Goal: Task Accomplishment & Management: Manage account settings

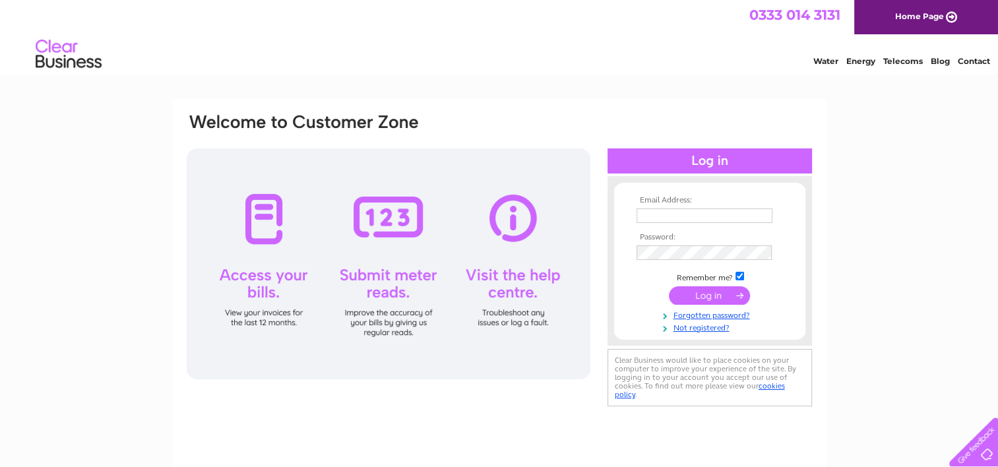
type input "[EMAIL_ADDRESS][DOMAIN_NAME]"
click at [676, 303] on input "submit" at bounding box center [709, 295] width 81 height 18
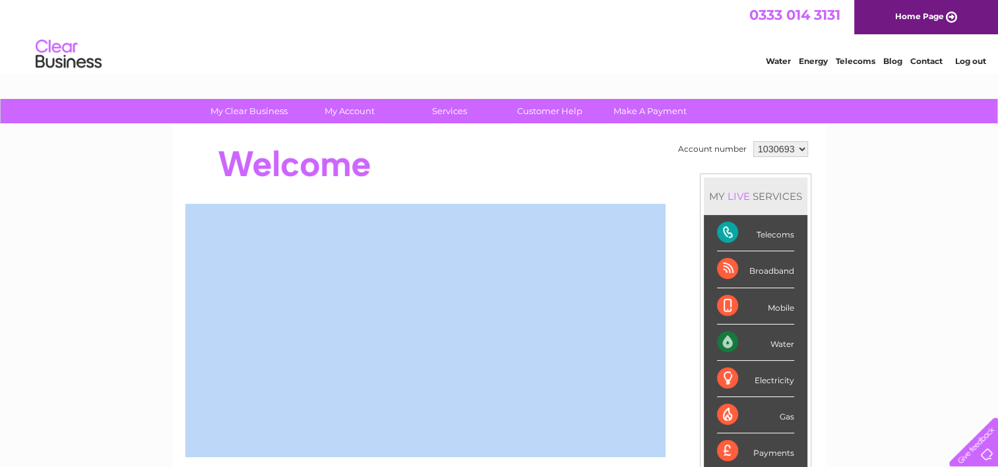
drag, startPoint x: 959, startPoint y: 160, endPoint x: 998, endPoint y: 222, distance: 73.8
click at [998, 222] on html "My Clear Business Login Details My Details My Preferences Link Account My Accou…" at bounding box center [499, 425] width 998 height 850
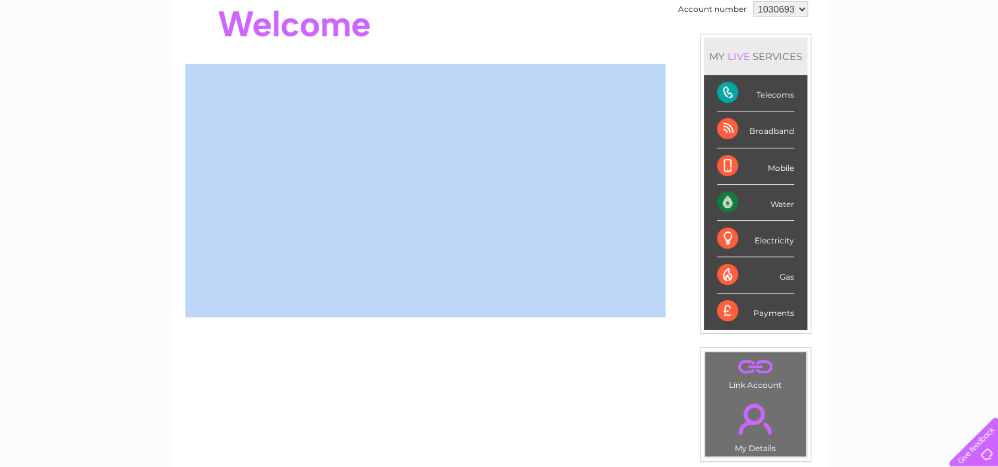
scroll to position [124, 0]
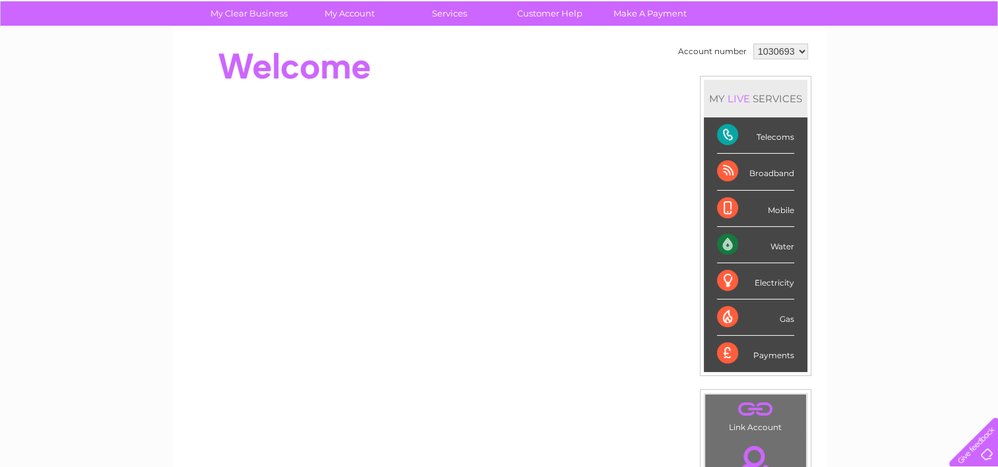
scroll to position [86, 0]
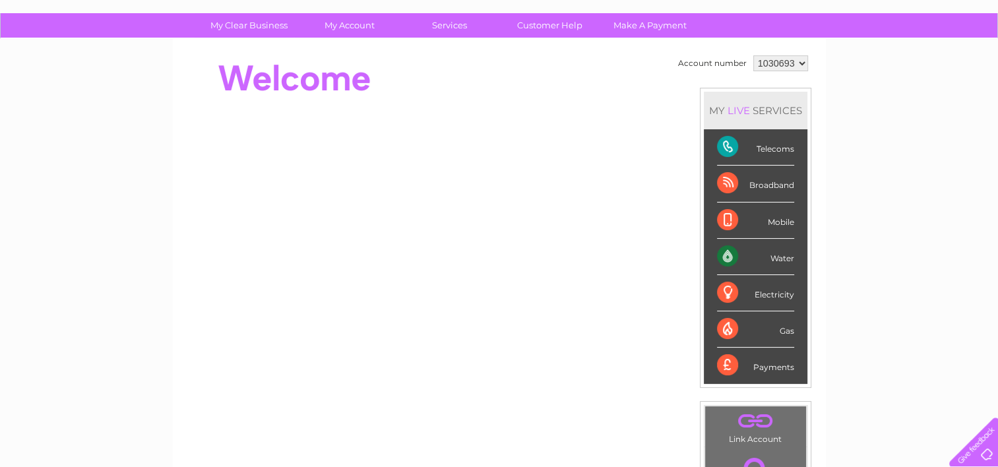
click at [773, 257] on div "Water" at bounding box center [755, 257] width 77 height 36
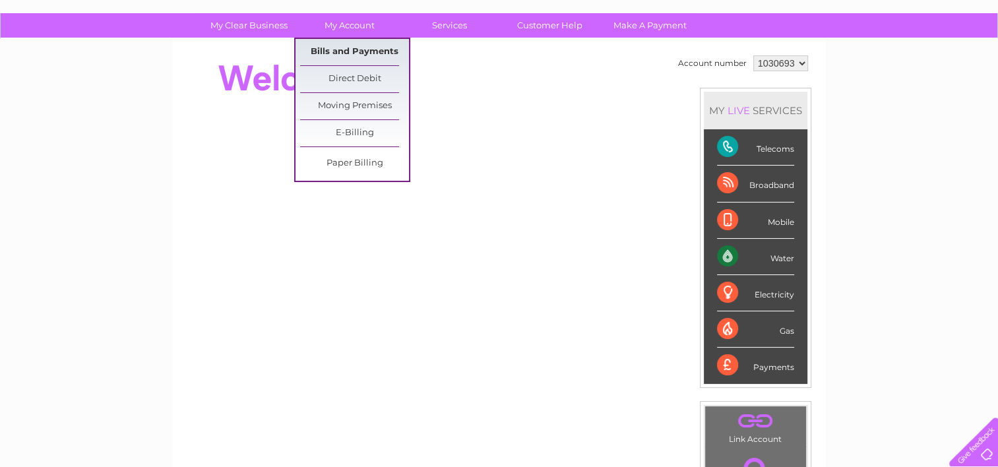
click at [334, 48] on link "Bills and Payments" at bounding box center [354, 52] width 109 height 26
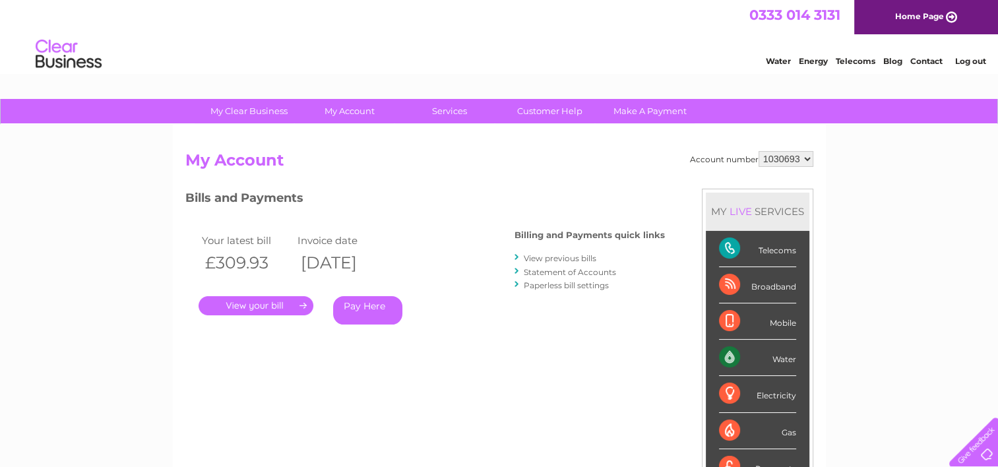
click at [274, 293] on div ". Pay Here" at bounding box center [331, 286] width 264 height 20
click at [269, 302] on link "." at bounding box center [256, 305] width 115 height 19
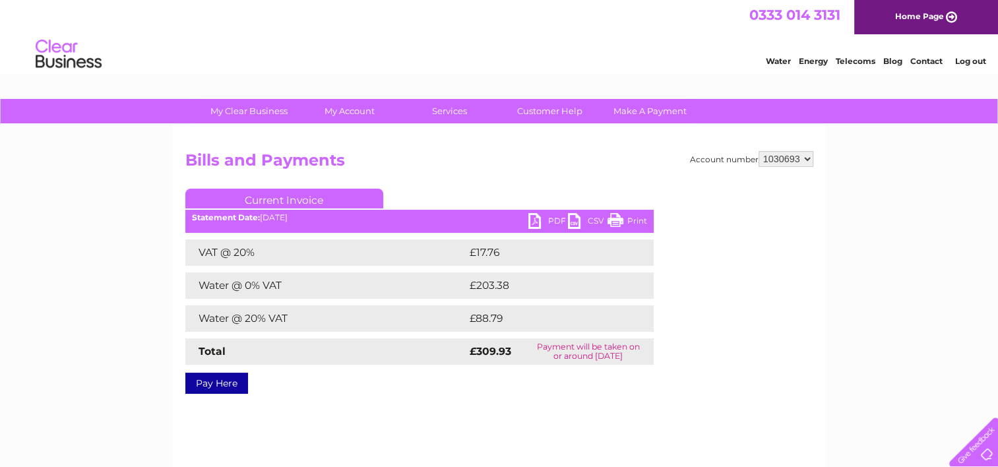
click at [542, 223] on link "PDF" at bounding box center [548, 222] width 40 height 19
click at [972, 58] on link "Log out" at bounding box center [970, 61] width 31 height 10
